Goal: Navigation & Orientation: Find specific page/section

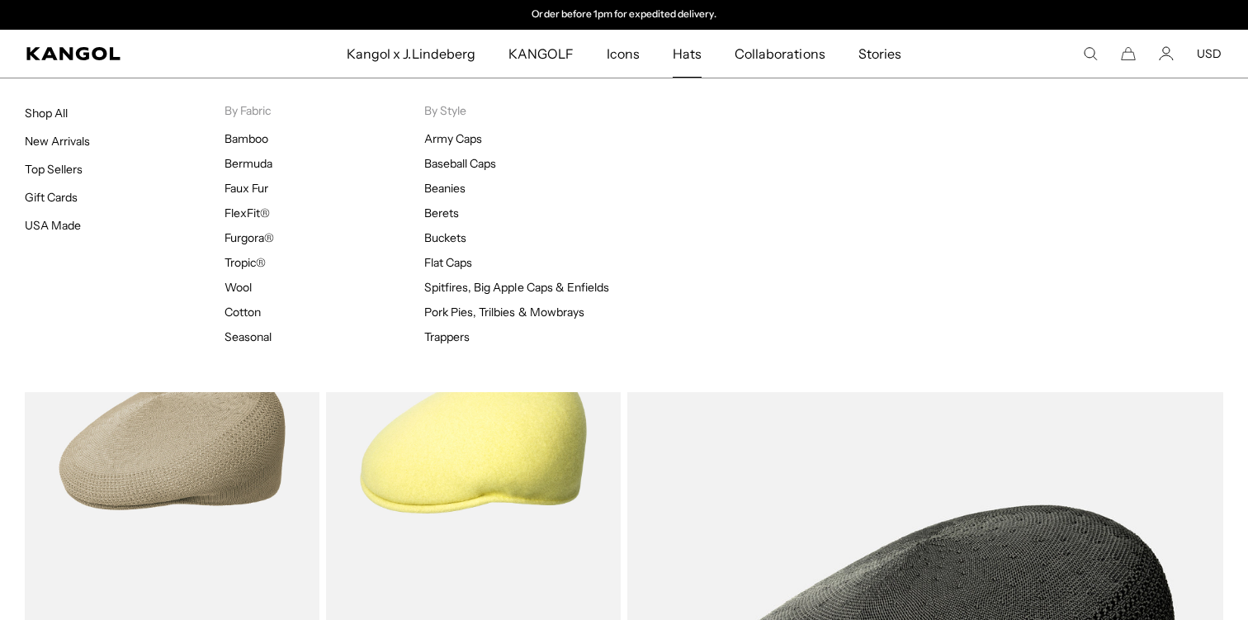
click at [687, 59] on span "Hats" at bounding box center [687, 54] width 29 height 48
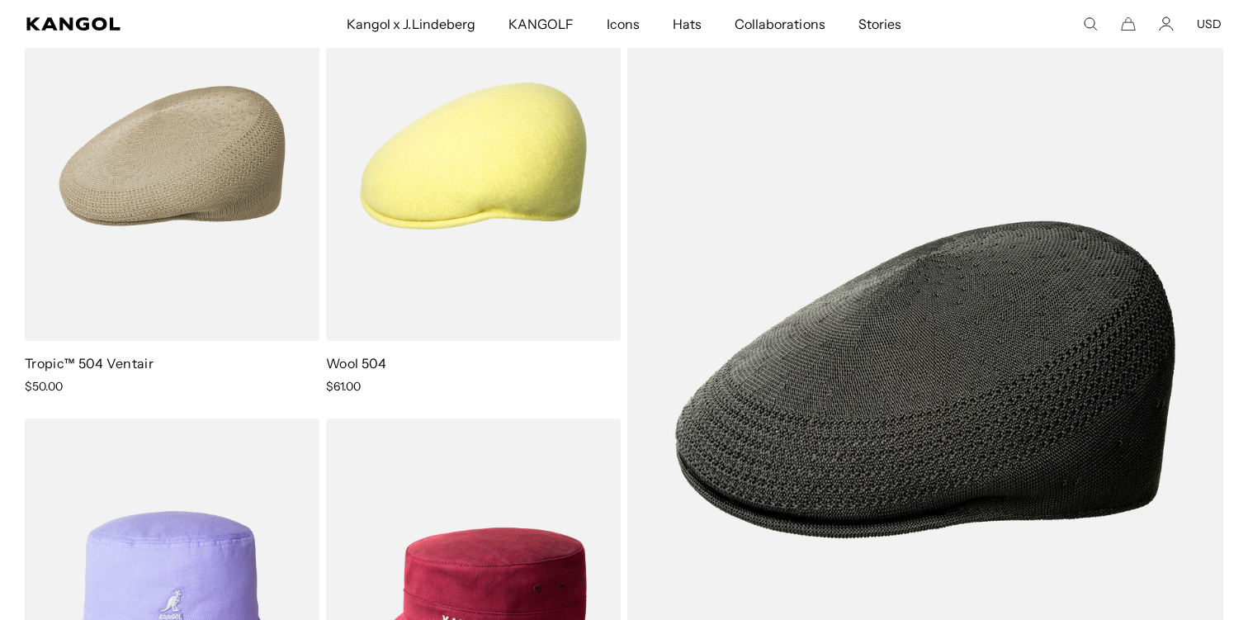
scroll to position [454, 0]
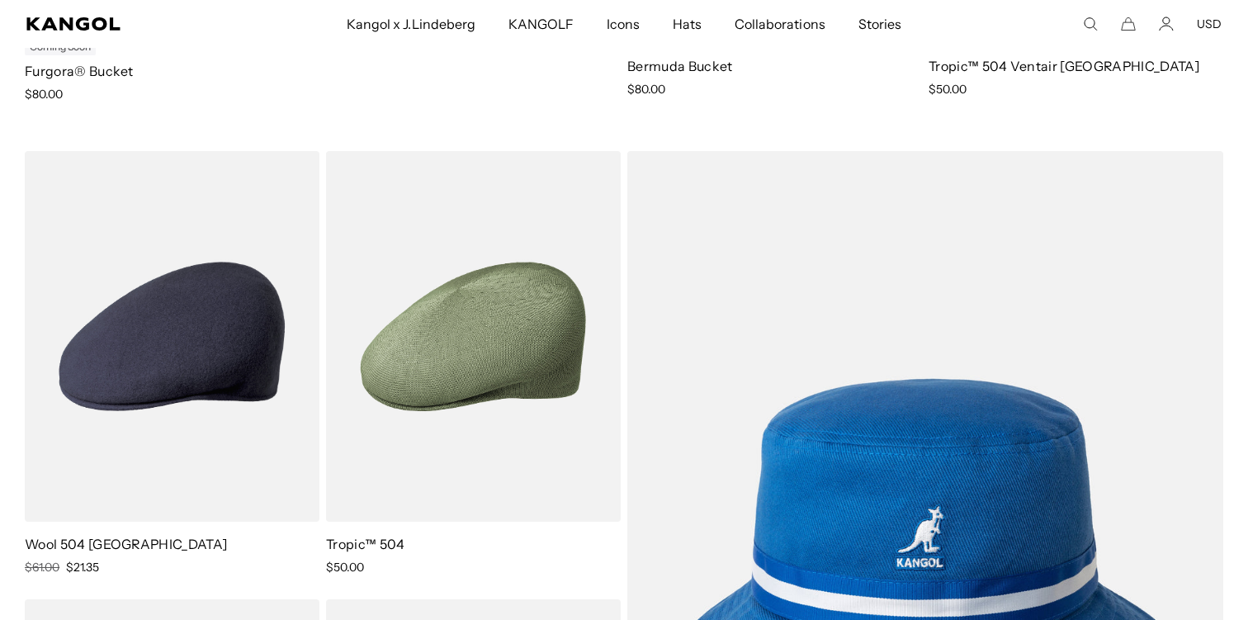
scroll to position [1953, 0]
